Goal: Find specific page/section: Find specific page/section

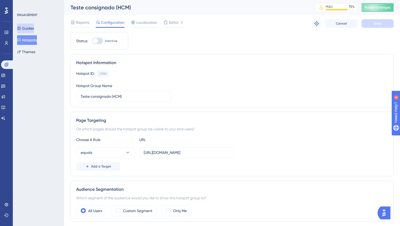
click at [32, 28] on button "Guides" at bounding box center [25, 29] width 17 height 10
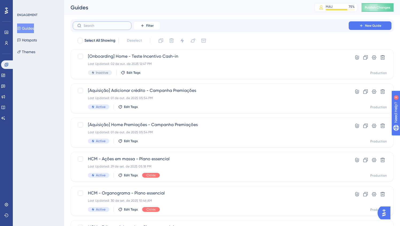
click at [111, 26] on input "text" at bounding box center [105, 26] width 43 height 4
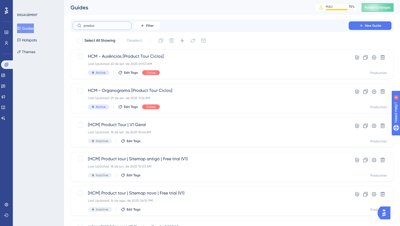
click at [124, 26] on input "produc" at bounding box center [105, 26] width 43 height 4
click at [82, 20] on div "produc Filter New Guide" at bounding box center [232, 25] width 323 height 13
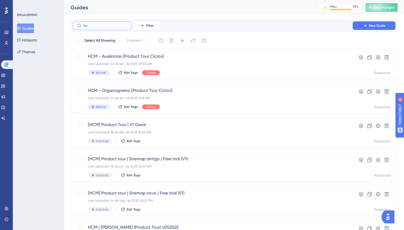
type input "huc"
checkbox input "true"
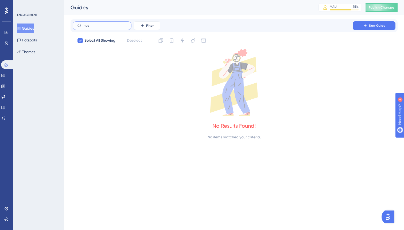
type input "hu"
checkbox input "false"
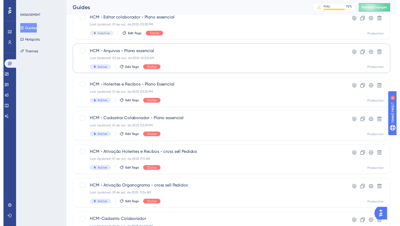
scroll to position [2, 0]
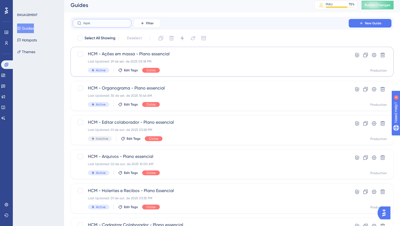
type input "hcm"
click at [239, 64] on div "HCM - Ações [PERSON_NAME] - Plano essencial Last Updated: 29 de set. de 2025 05…" at bounding box center [211, 62] width 246 height 22
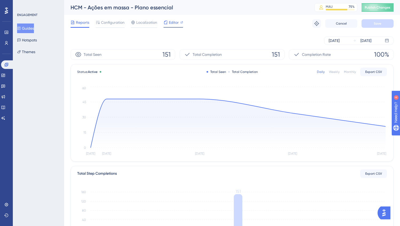
click at [171, 22] on span "Editor" at bounding box center [174, 22] width 10 height 6
click at [5, 76] on icon at bounding box center [2, 75] width 3 height 3
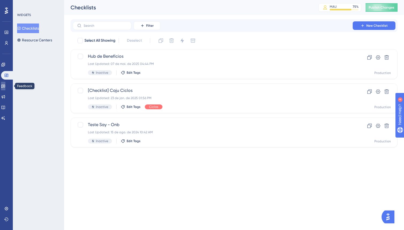
click at [5, 86] on icon at bounding box center [3, 86] width 4 height 3
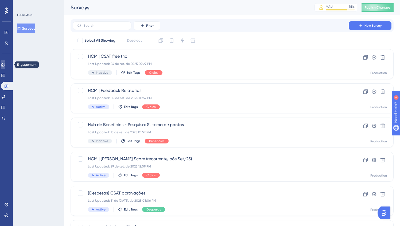
click at [5, 63] on icon at bounding box center [3, 65] width 4 height 4
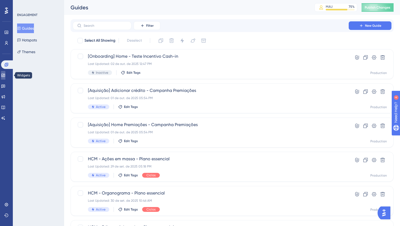
click at [5, 76] on icon at bounding box center [2, 75] width 3 height 3
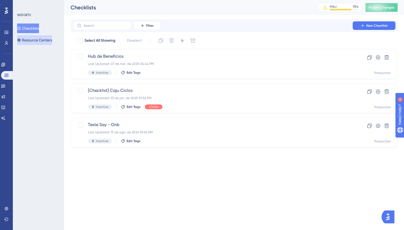
click at [38, 37] on button "Resource Centers" at bounding box center [34, 40] width 35 height 10
